Goal: Information Seeking & Learning: Learn about a topic

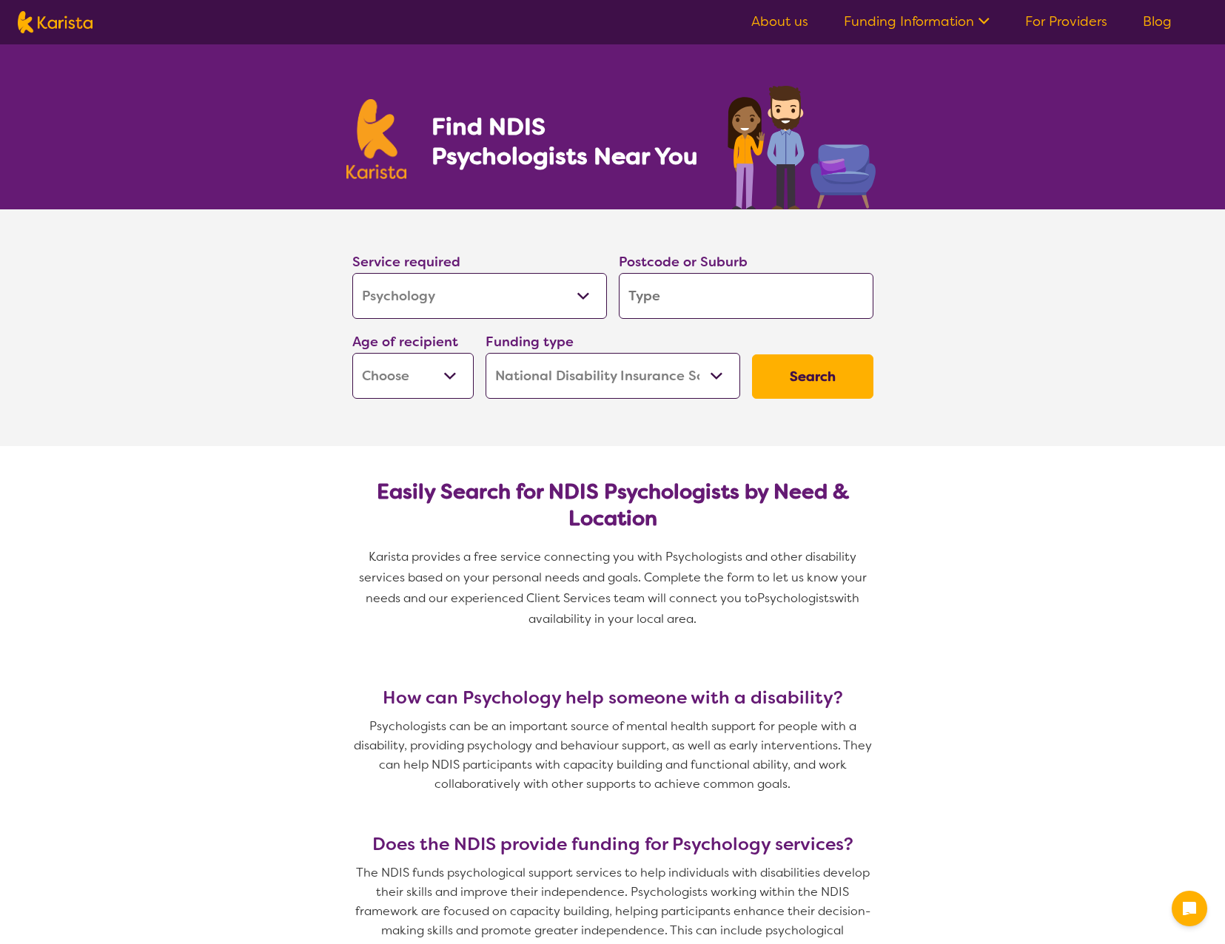
select select "Psychology"
select select "NDIS"
select select "Psychology"
select select "NDIS"
drag, startPoint x: 0, startPoint y: 0, endPoint x: 485, endPoint y: 292, distance: 566.2
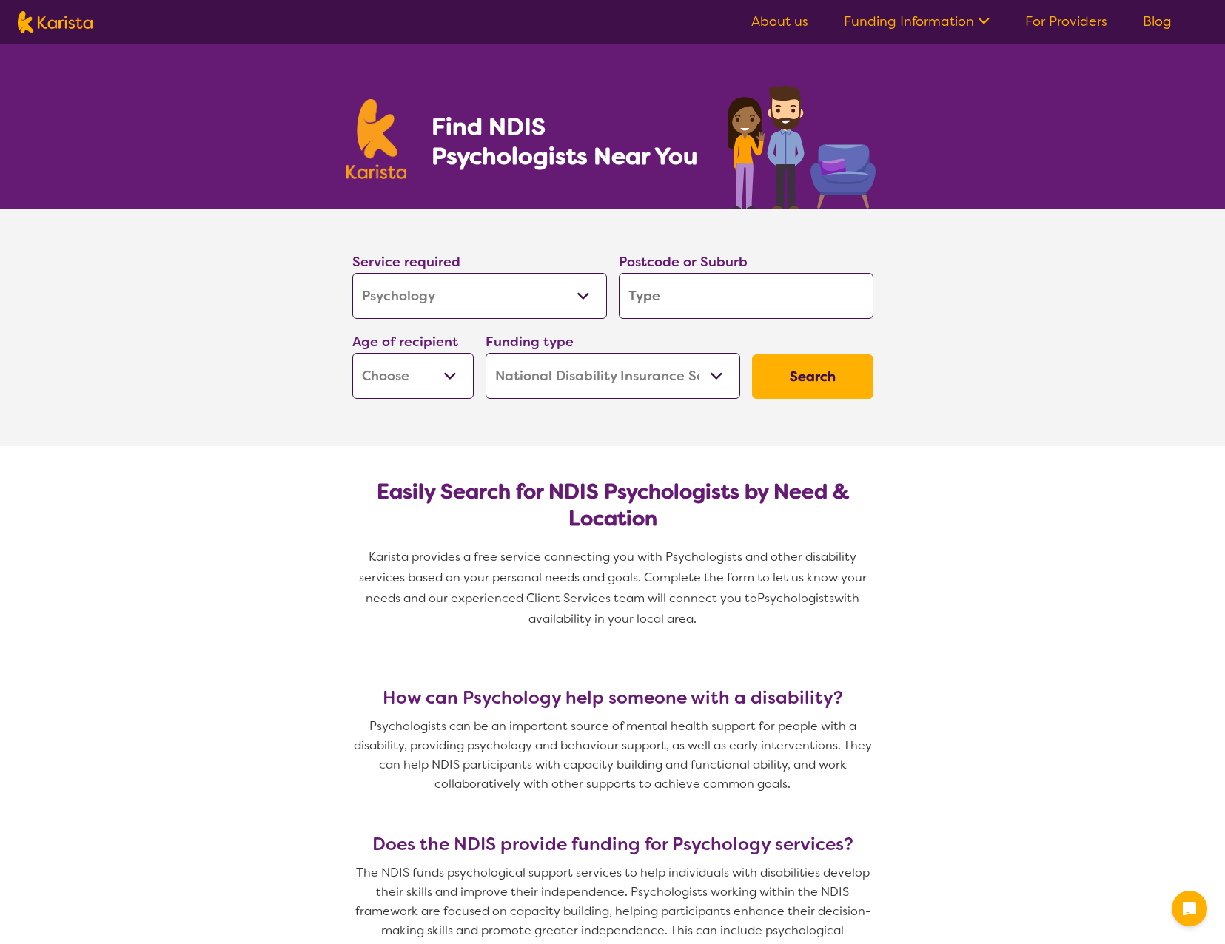
click at [485, 292] on select "Allied Health Assistant Assessment ([MEDICAL_DATA] or [MEDICAL_DATA]) Behaviour…" at bounding box center [479, 296] width 255 height 46
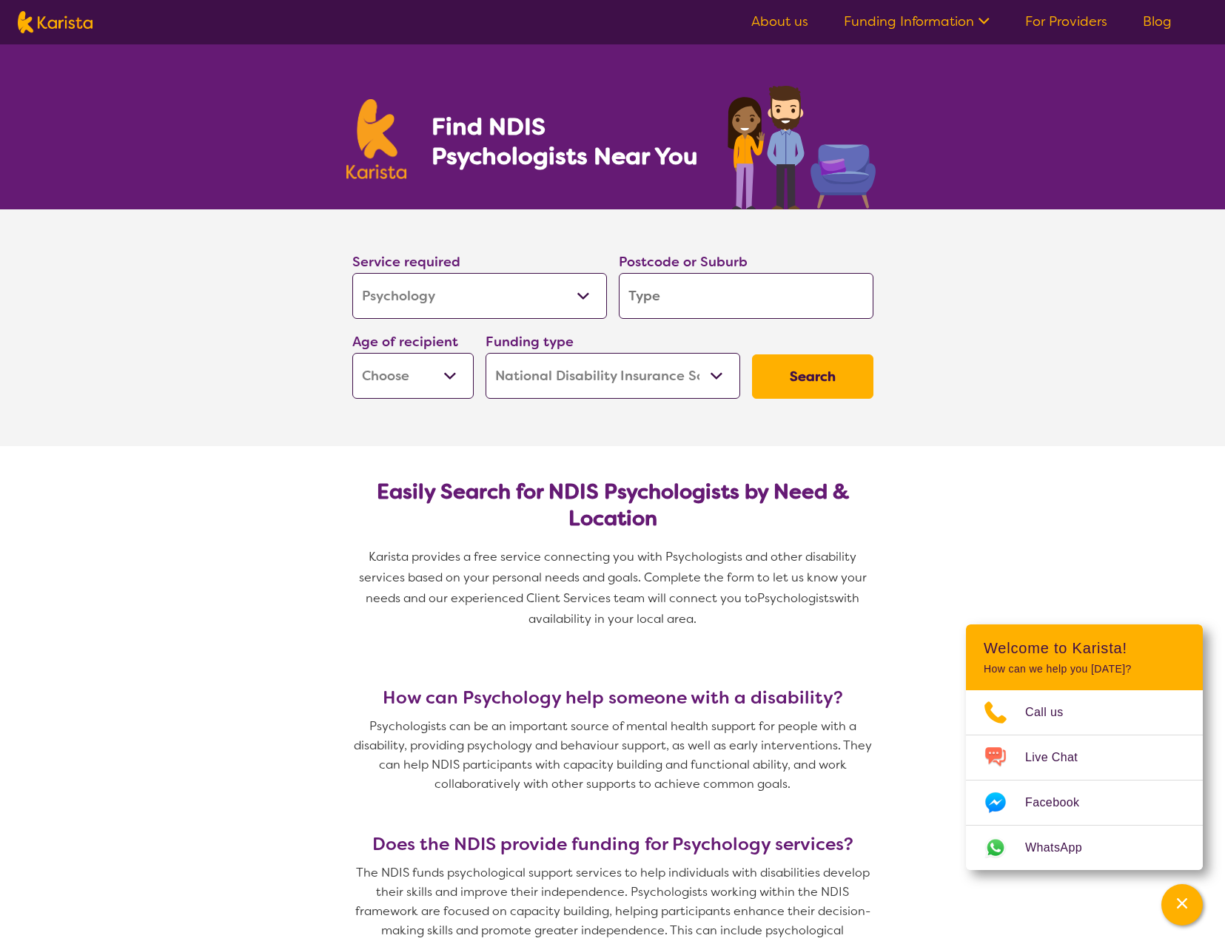
click at [818, 285] on input "search" at bounding box center [746, 296] width 255 height 46
type input "2"
type input "29"
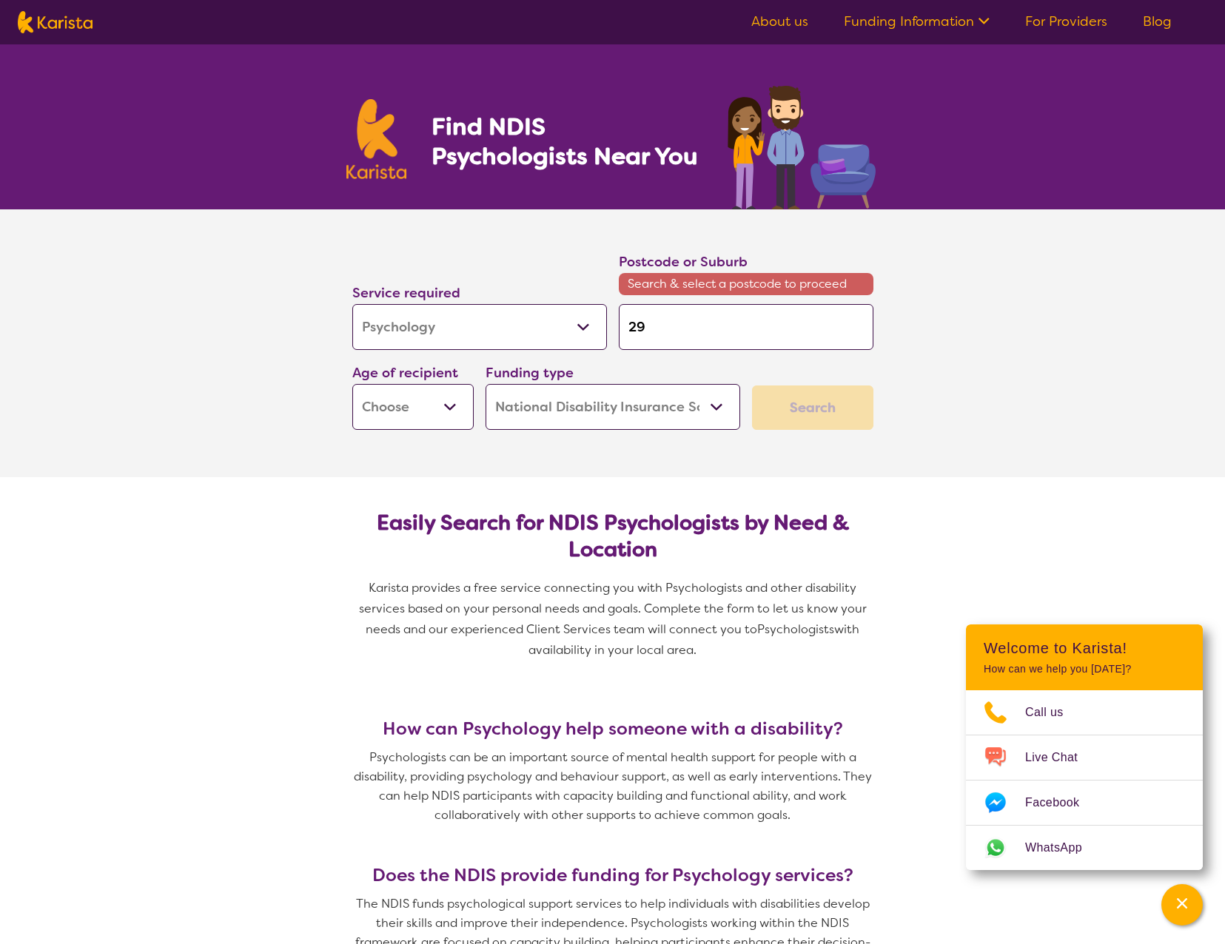
type input "290"
type input "2906"
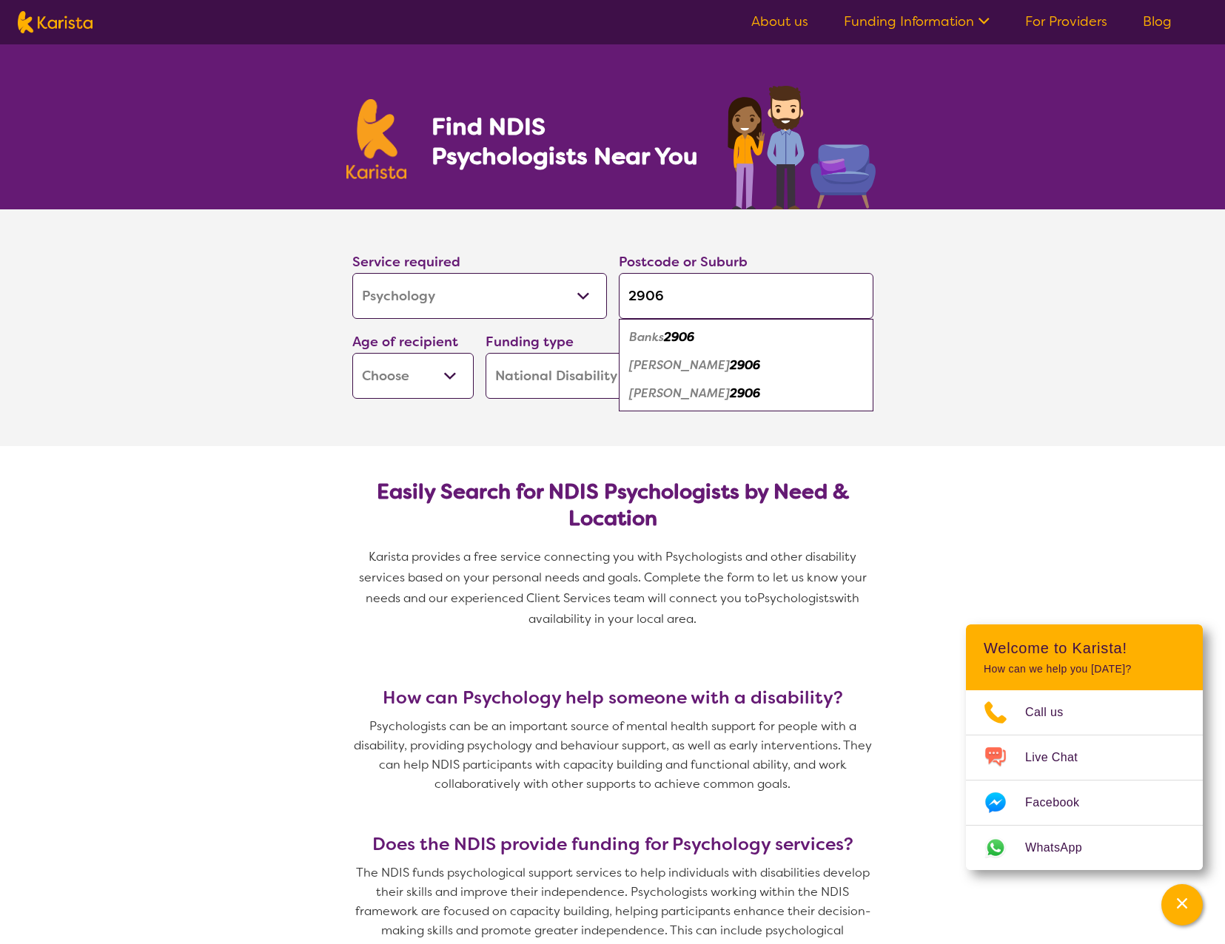
type input "2906"
click at [747, 386] on div "[PERSON_NAME] 2906" at bounding box center [746, 394] width 240 height 28
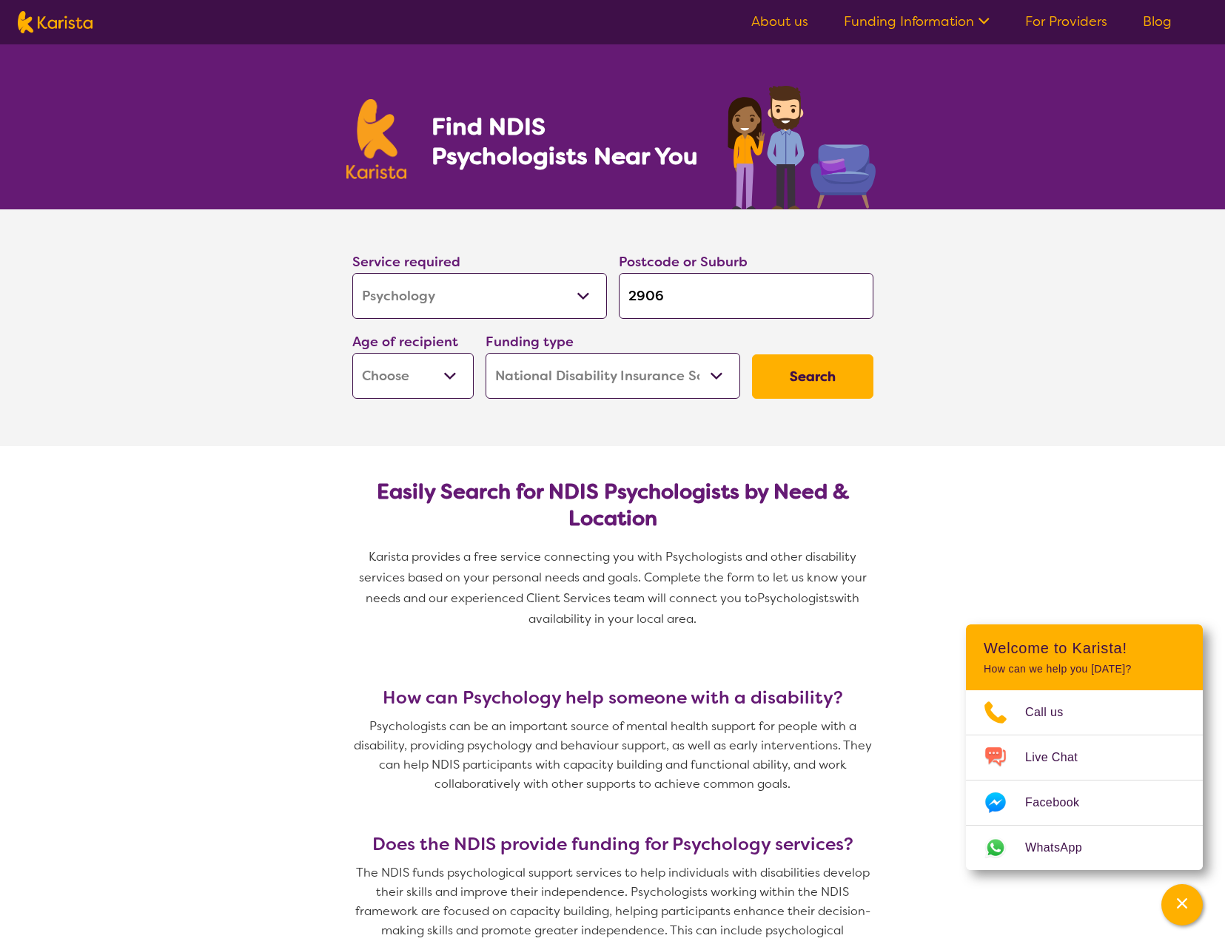
click at [448, 372] on select "Early Childhood - 0 to 9 Child - 10 to 11 Adolescent - 12 to 17 Adult - 18 to 6…" at bounding box center [412, 376] width 121 height 46
select select "EC"
click at [352, 353] on select "Early Childhood - 0 to 9 Child - 10 to 11 Adolescent - 12 to 17 Adult - 18 to 6…" at bounding box center [412, 376] width 121 height 46
select select "EC"
click at [819, 362] on button "Search" at bounding box center [812, 376] width 121 height 44
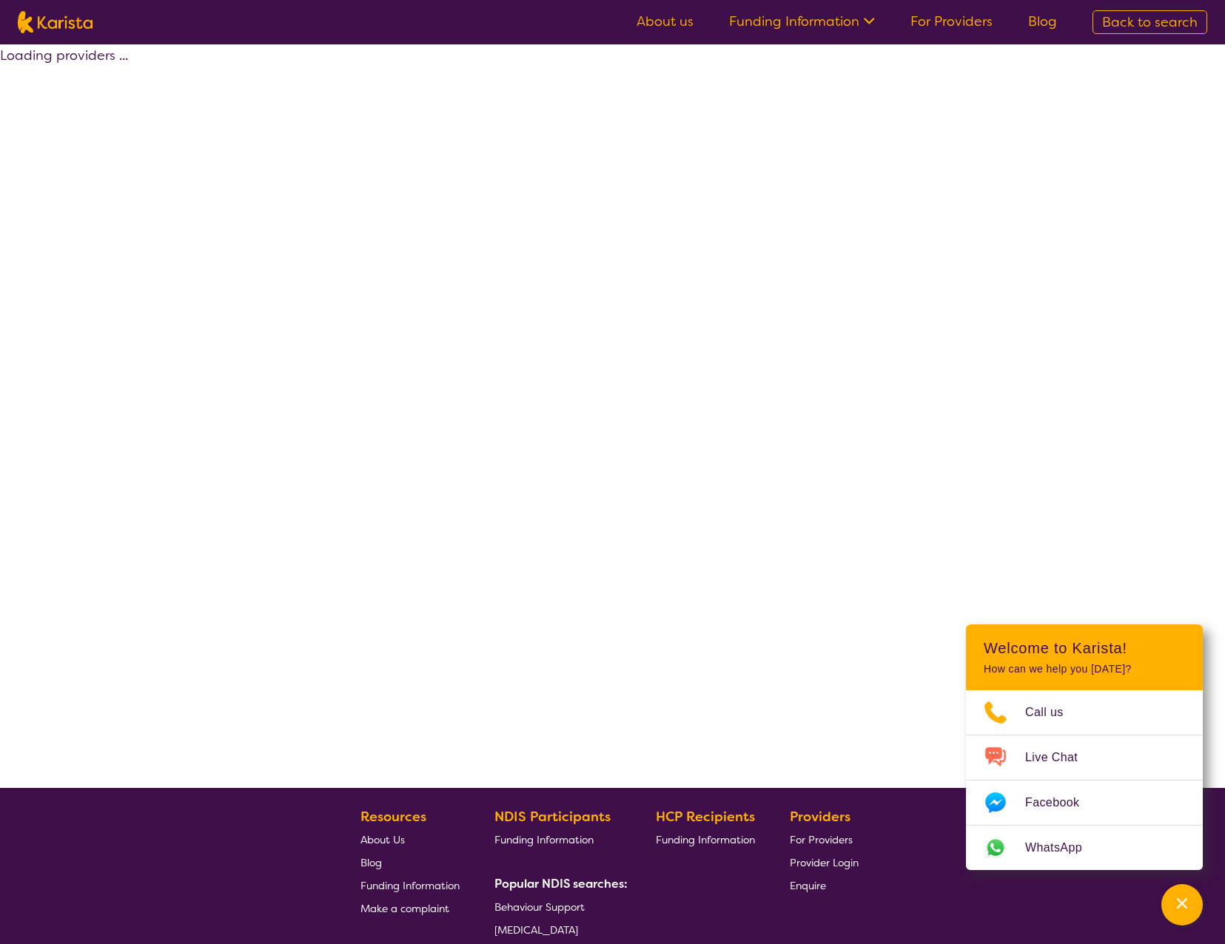
select select "Psychology"
select select "EC"
select select "NDIS"
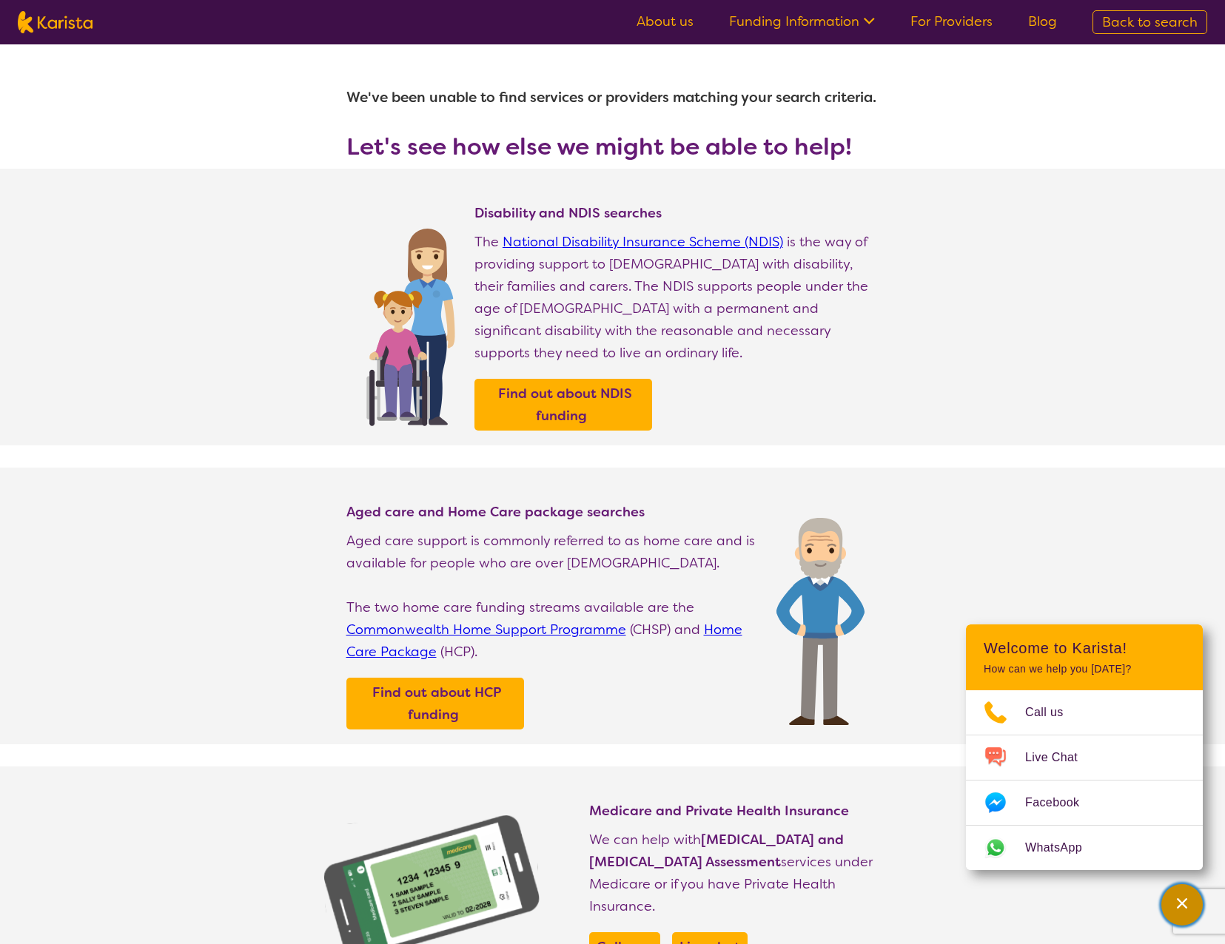
click at [1169, 906] on div "Channel Menu" at bounding box center [1182, 905] width 30 height 33
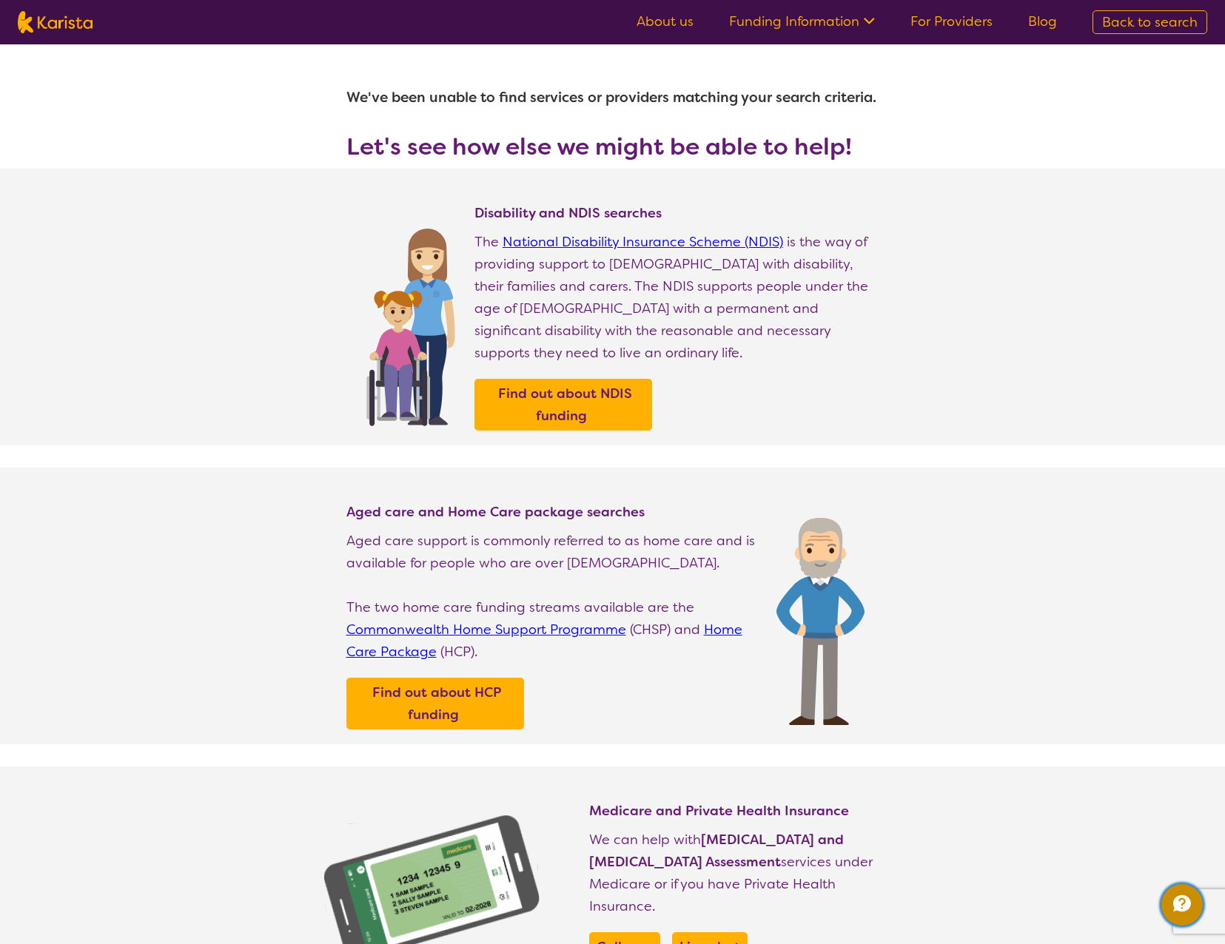
select select "Psychology"
select select "EC"
select select "NDIS"
select select "Psychology"
select select "EC"
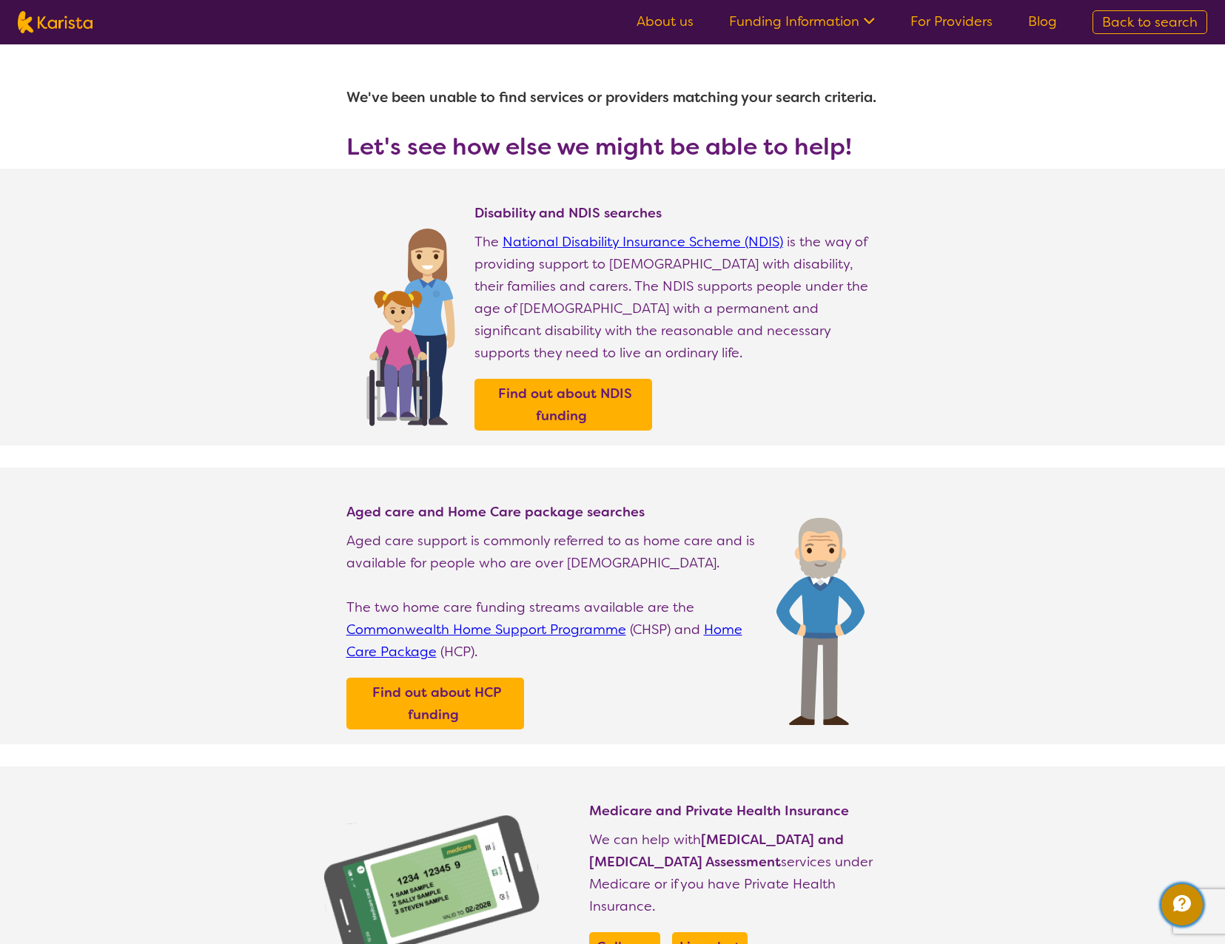
select select "NDIS"
